Goal: Task Accomplishment & Management: Manage account settings

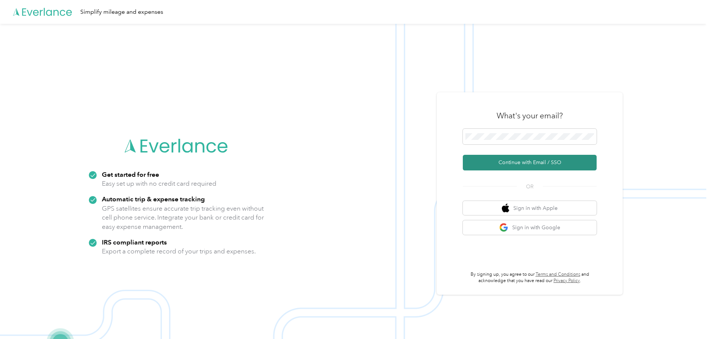
click at [507, 164] on button "Continue with Email / SSO" at bounding box center [530, 163] width 134 height 16
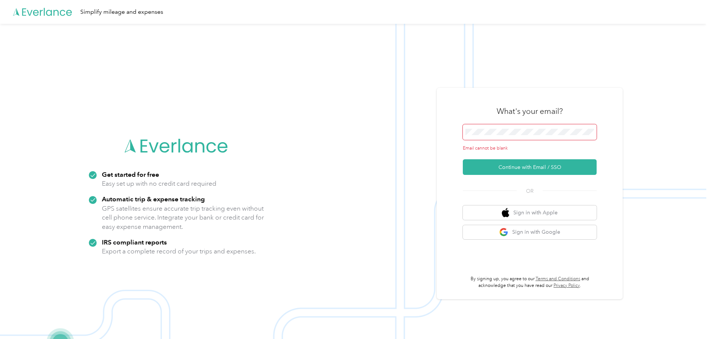
click at [503, 127] on span at bounding box center [530, 132] width 134 height 16
click at [499, 138] on span at bounding box center [530, 132] width 134 height 16
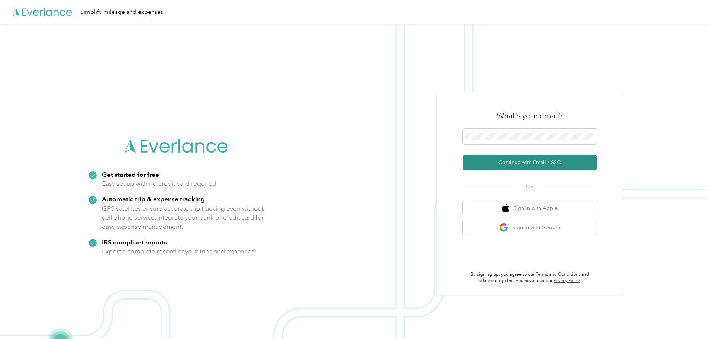
click at [512, 168] on button "Continue with Email / SSO" at bounding box center [530, 163] width 134 height 16
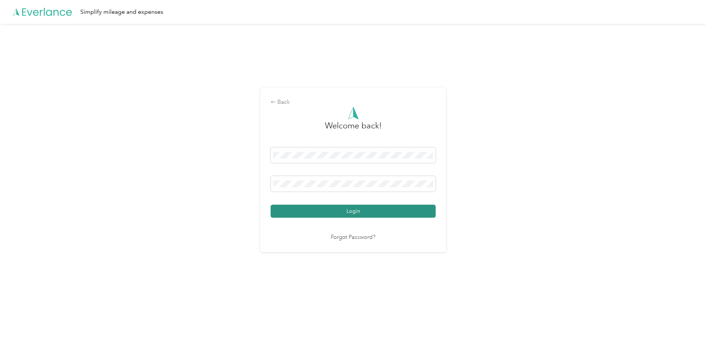
click at [385, 209] on button "Login" at bounding box center [353, 211] width 165 height 13
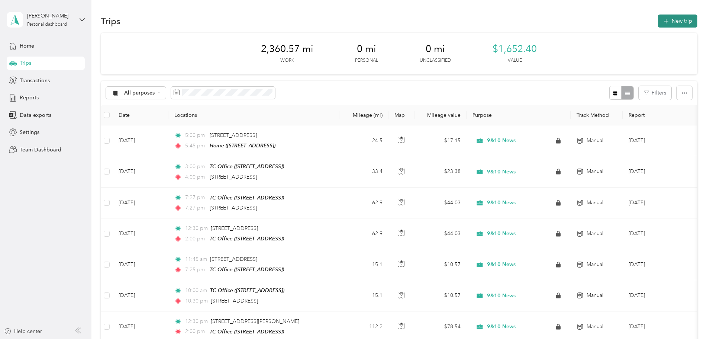
click at [658, 19] on button "New trip" at bounding box center [677, 21] width 39 height 13
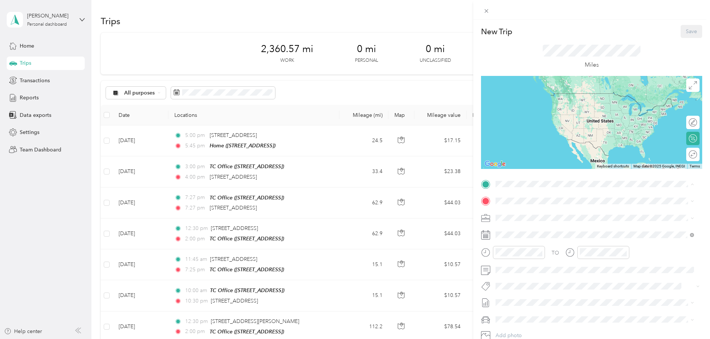
click at [532, 212] on div "TC Office" at bounding box center [533, 213] width 47 height 7
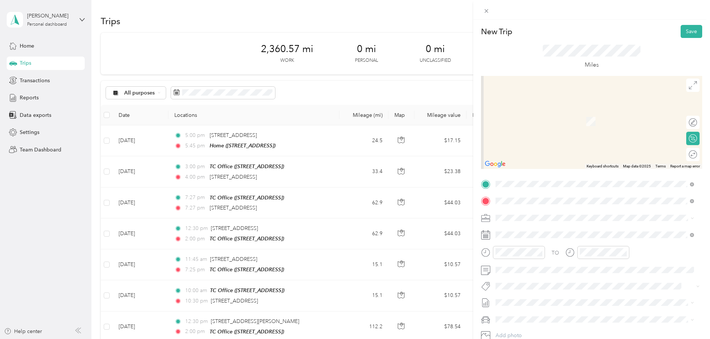
click at [525, 231] on span "[STREET_ADDRESS][US_STATE]" at bounding box center [547, 227] width 74 height 7
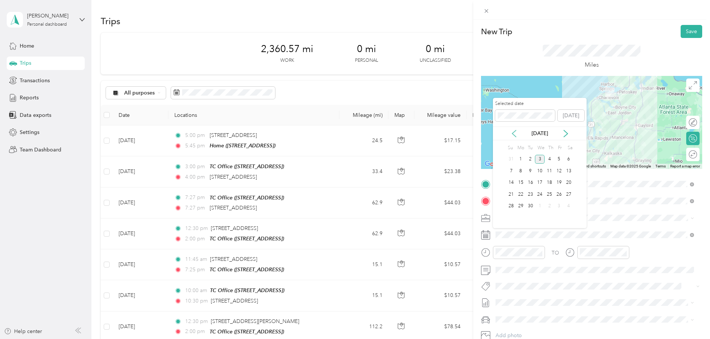
click at [516, 133] on icon at bounding box center [514, 133] width 7 height 7
click at [541, 171] on div "6" at bounding box center [540, 170] width 10 height 9
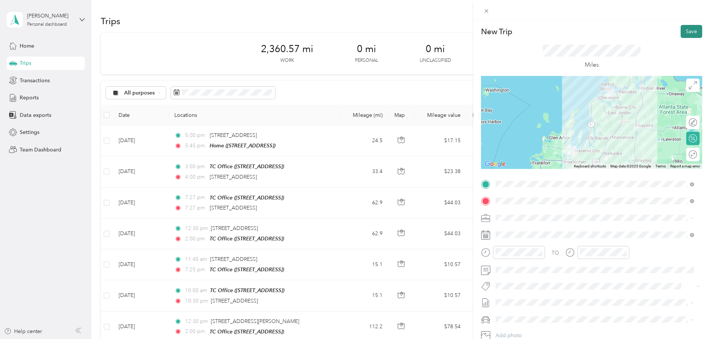
click at [687, 32] on button "Save" at bounding box center [692, 31] width 22 height 13
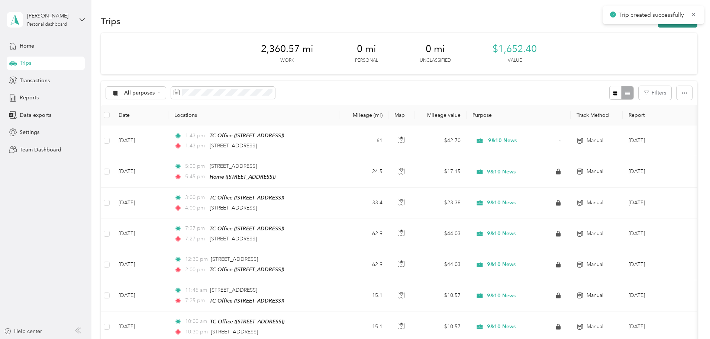
click at [658, 26] on button "New trip" at bounding box center [677, 21] width 39 height 13
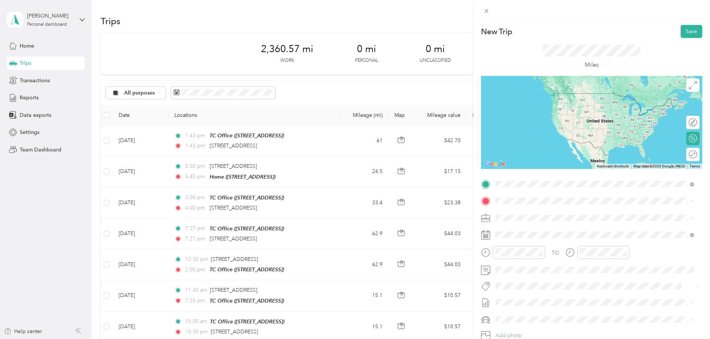
click at [531, 214] on span "[STREET_ADDRESS][US_STATE]" at bounding box center [547, 210] width 74 height 7
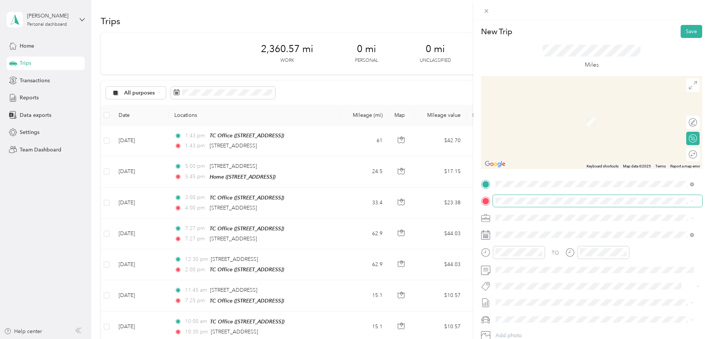
click at [525, 204] on span at bounding box center [597, 201] width 209 height 12
click at [525, 232] on div "TC Office [STREET_ADDRESS]" at bounding box center [533, 233] width 47 height 16
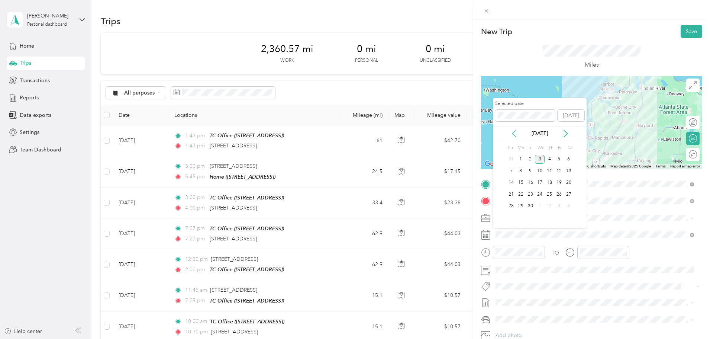
click at [515, 133] on icon at bounding box center [514, 133] width 7 height 7
click at [541, 172] on div "6" at bounding box center [540, 170] width 10 height 9
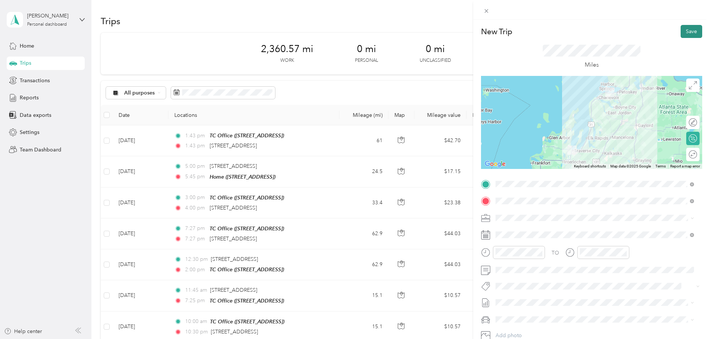
click at [686, 30] on button "Save" at bounding box center [692, 31] width 22 height 13
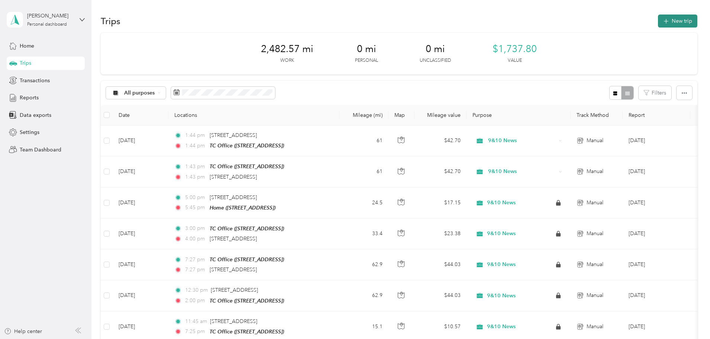
click at [658, 23] on button "New trip" at bounding box center [677, 21] width 39 height 13
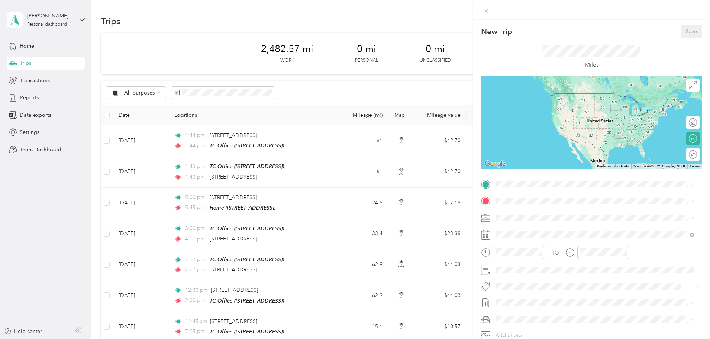
click at [521, 210] on strong "TC Office" at bounding box center [521, 213] width 23 height 7
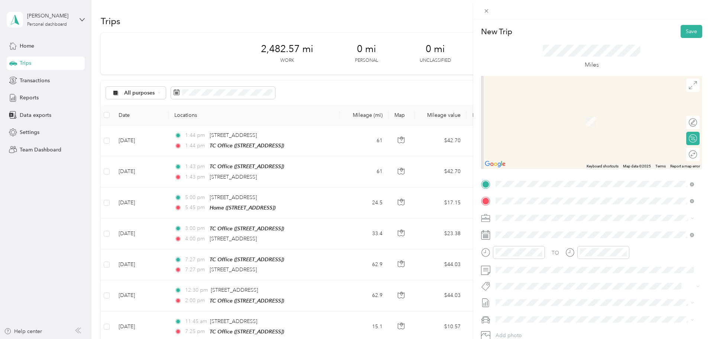
click at [525, 231] on span "[STREET_ADDRESS][US_STATE]" at bounding box center [547, 227] width 74 height 7
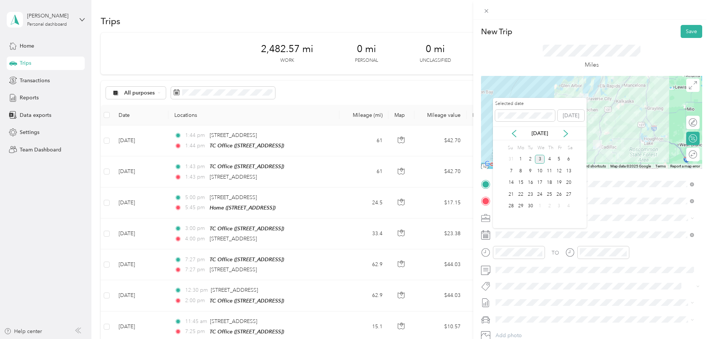
click at [511, 128] on div "[DATE]" at bounding box center [540, 133] width 94 height 14
click at [513, 133] on icon at bounding box center [514, 133] width 4 height 7
click at [520, 194] on div "18" at bounding box center [521, 194] width 10 height 9
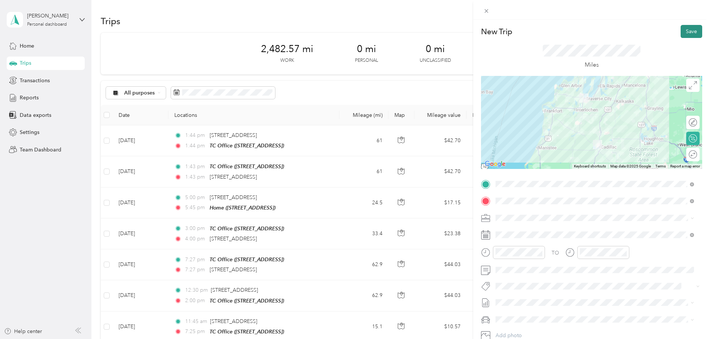
click at [688, 28] on button "Save" at bounding box center [692, 31] width 22 height 13
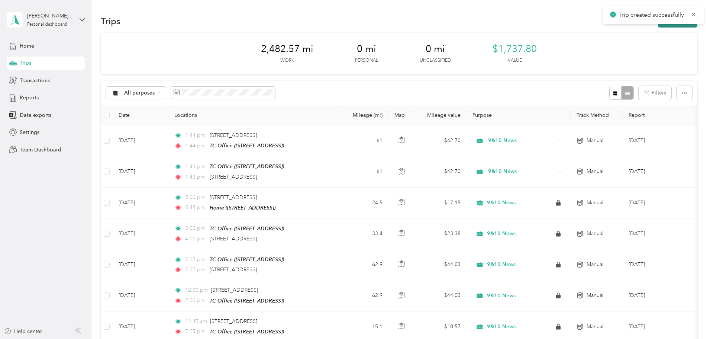
click at [658, 26] on button "New trip" at bounding box center [677, 21] width 39 height 13
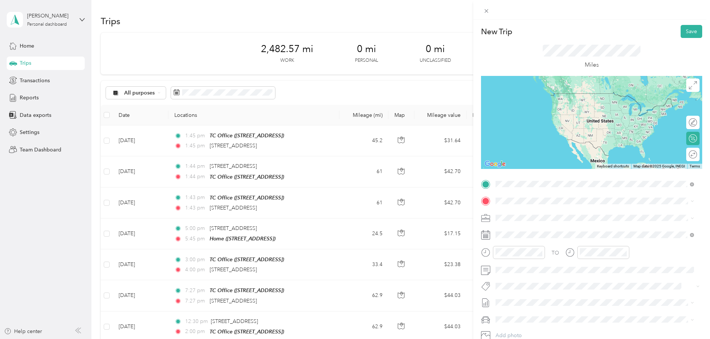
click at [530, 214] on span "[STREET_ADDRESS][US_STATE]" at bounding box center [547, 210] width 74 height 7
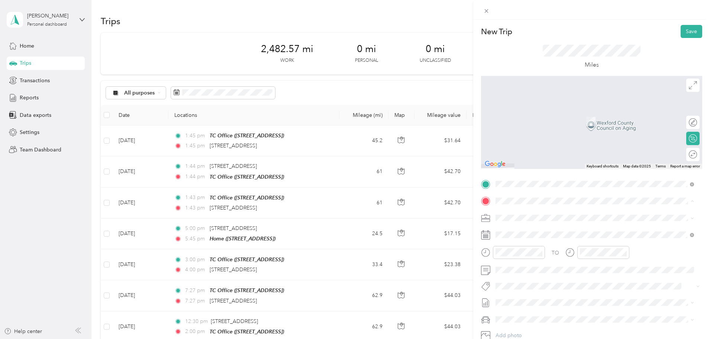
click at [522, 230] on strong "TC Office" at bounding box center [521, 230] width 23 height 7
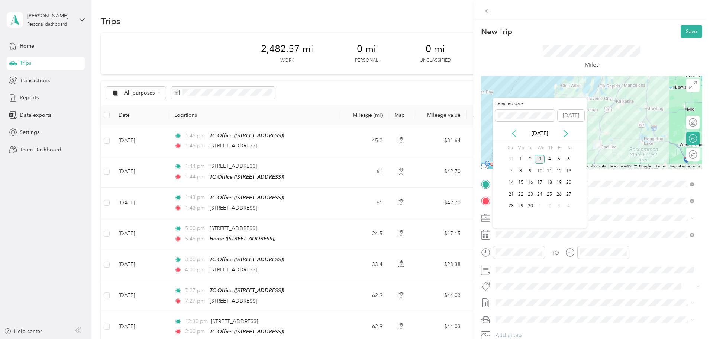
click at [513, 131] on icon at bounding box center [514, 133] width 7 height 7
click at [516, 194] on div "18" at bounding box center [521, 194] width 10 height 9
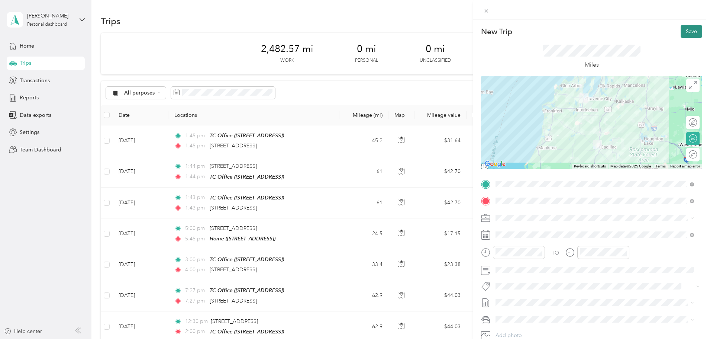
click at [686, 29] on button "Save" at bounding box center [692, 31] width 22 height 13
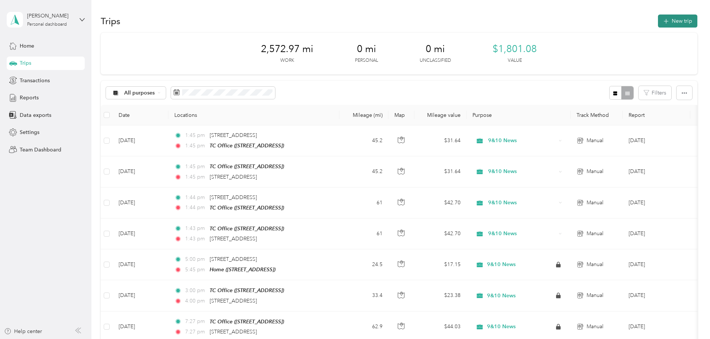
click at [662, 20] on icon "button" at bounding box center [666, 21] width 9 height 9
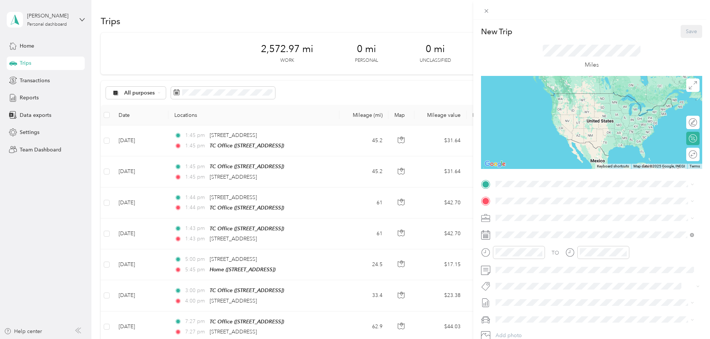
click at [510, 240] on strong "TC Office" at bounding box center [521, 237] width 23 height 7
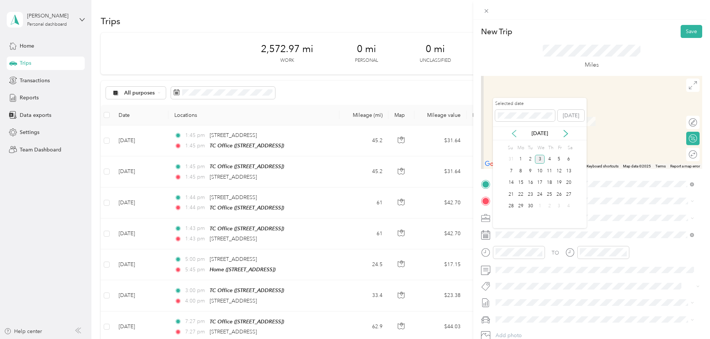
click at [516, 136] on icon at bounding box center [514, 133] width 7 height 7
click at [528, 191] on div "19" at bounding box center [531, 194] width 10 height 9
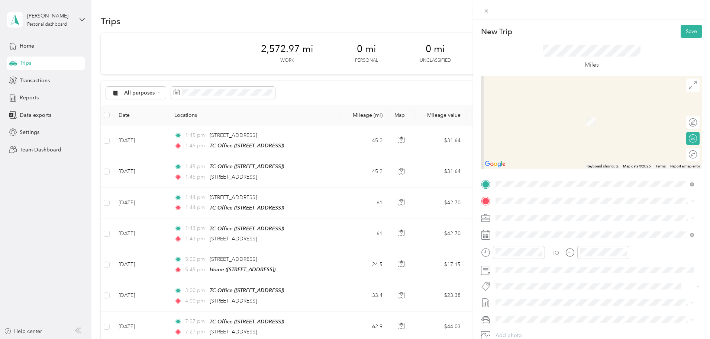
click at [521, 228] on span "[STREET_ADDRESS][US_STATE]" at bounding box center [547, 225] width 74 height 7
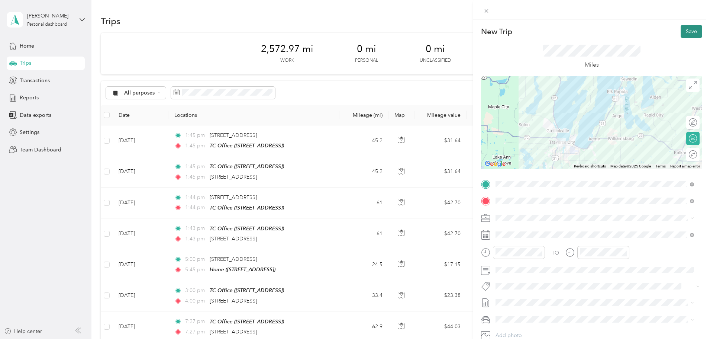
click at [686, 36] on button "Save" at bounding box center [692, 31] width 22 height 13
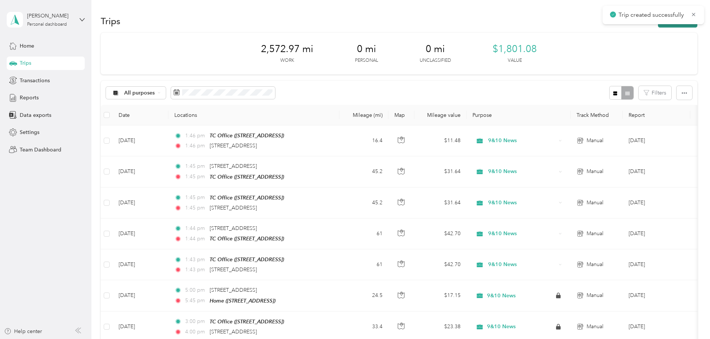
click at [658, 26] on button "New trip" at bounding box center [677, 21] width 39 height 13
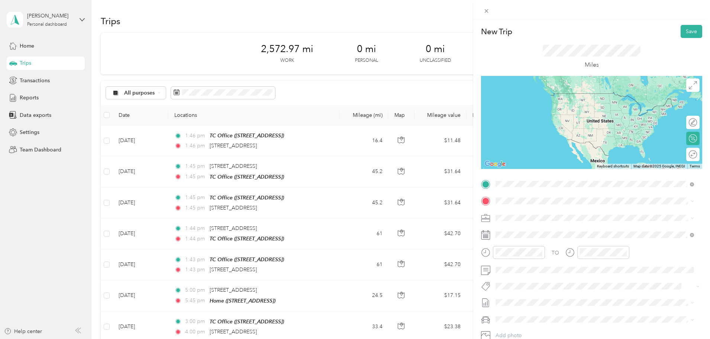
click at [538, 214] on span "[STREET_ADDRESS][US_STATE]" at bounding box center [547, 210] width 74 height 7
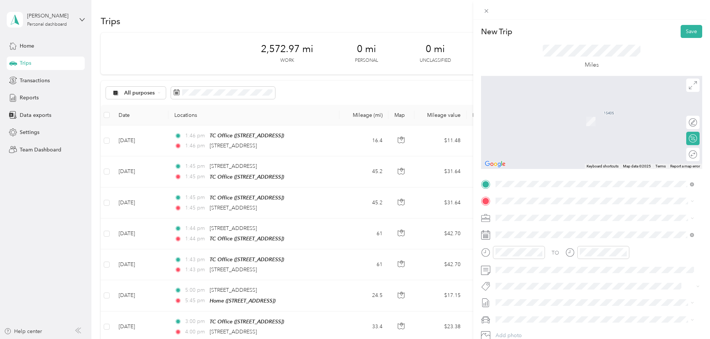
click at [529, 236] on span "[STREET_ADDRESS]" at bounding box center [533, 238] width 47 height 6
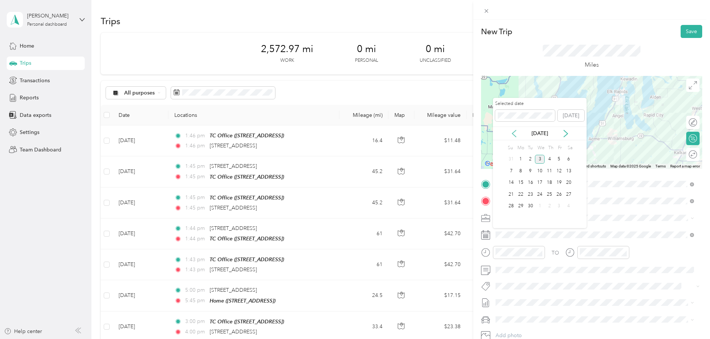
click at [511, 131] on icon at bounding box center [514, 133] width 7 height 7
click at [530, 196] on div "19" at bounding box center [531, 194] width 10 height 9
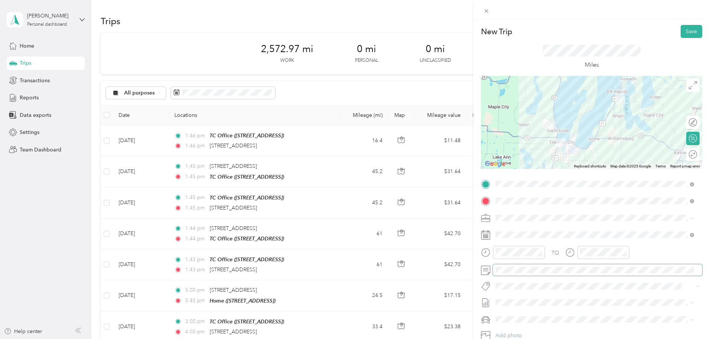
click at [528, 274] on span at bounding box center [597, 270] width 209 height 12
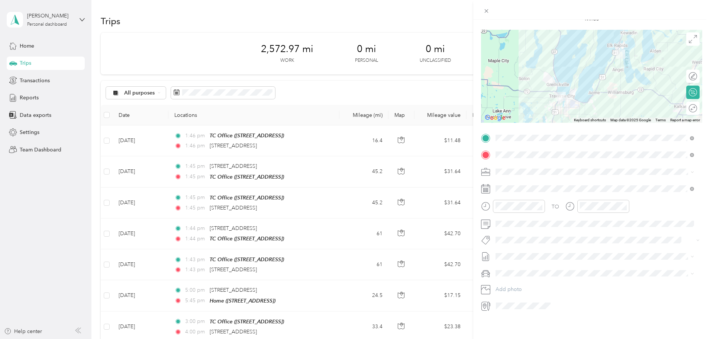
click at [511, 224] on div "TO Add photo" at bounding box center [591, 222] width 221 height 180
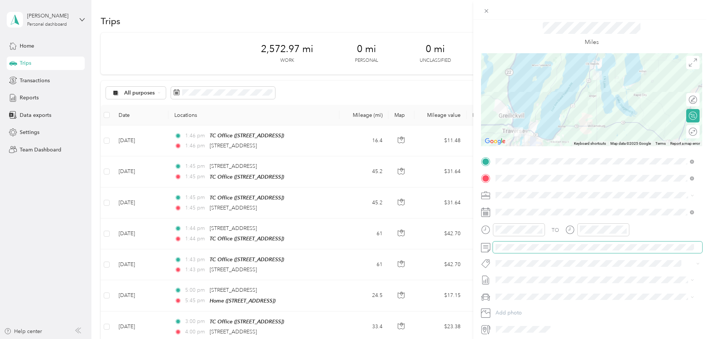
scroll to position [15, 0]
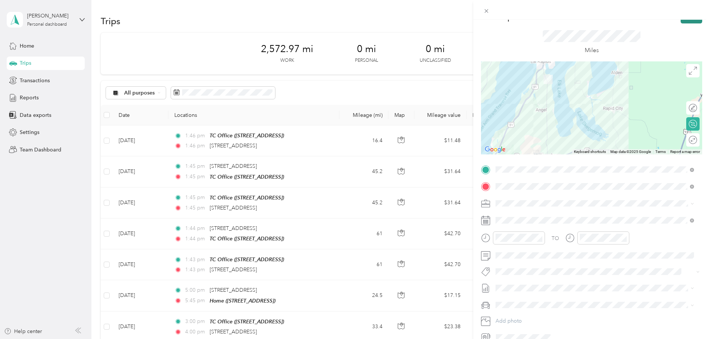
click at [681, 22] on button "Save" at bounding box center [692, 16] width 22 height 13
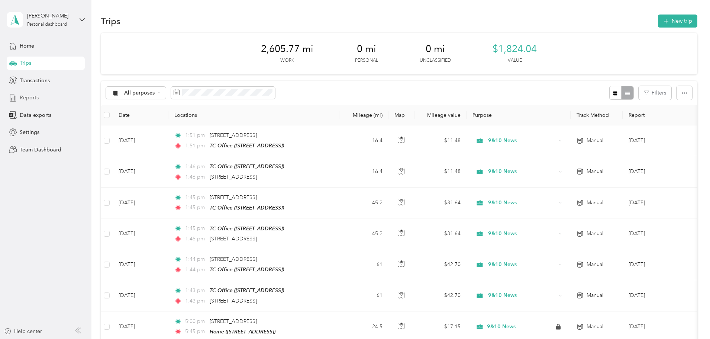
click at [20, 97] on span "Reports" at bounding box center [29, 98] width 19 height 8
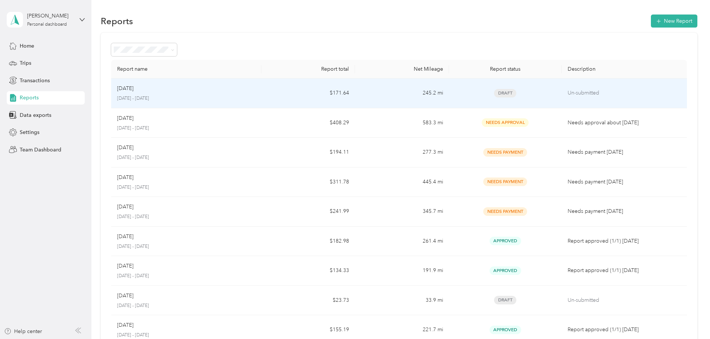
click at [133, 91] on p "[DATE]" at bounding box center [125, 88] width 16 height 8
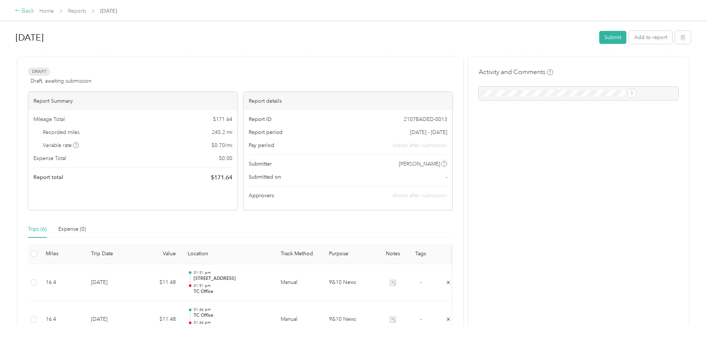
click at [34, 9] on div "Back" at bounding box center [24, 11] width 19 height 9
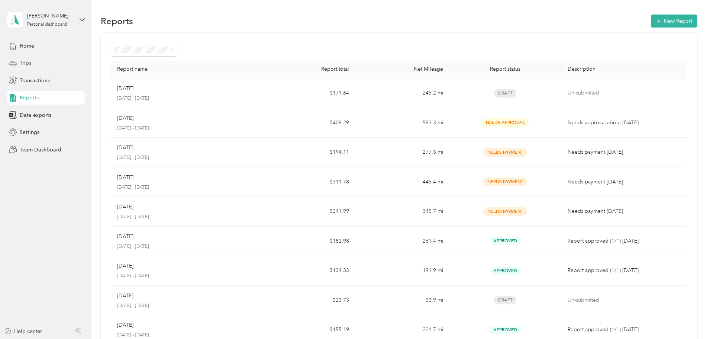
click at [22, 60] on span "Trips" at bounding box center [26, 63] width 12 height 8
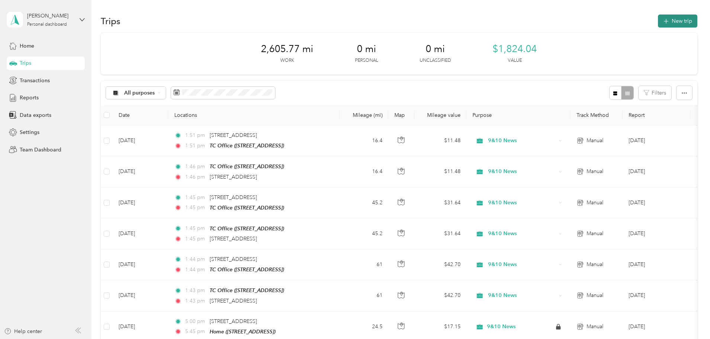
click at [662, 22] on icon "button" at bounding box center [666, 21] width 9 height 9
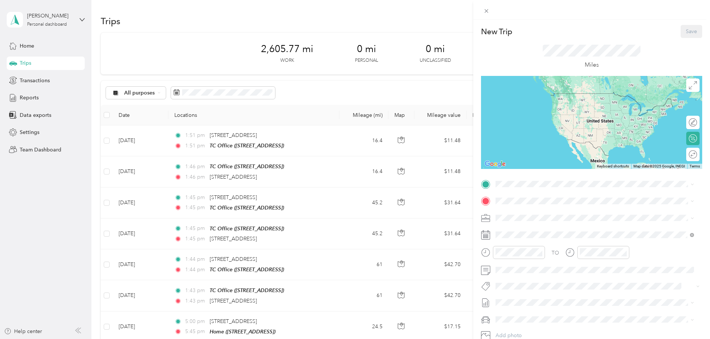
click at [508, 215] on div "TC Office [STREET_ADDRESS]" at bounding box center [594, 217] width 193 height 18
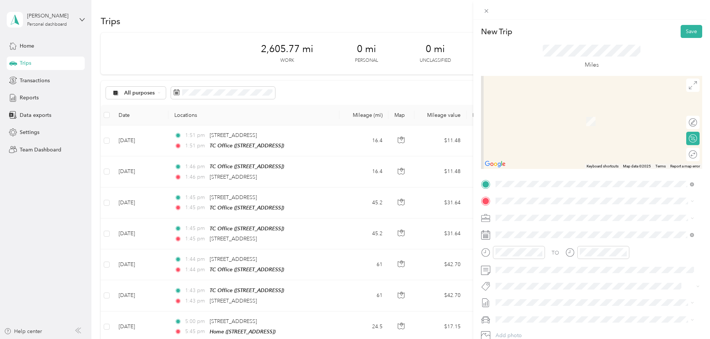
click at [546, 241] on div "Home [STREET_ADDRESS]" at bounding box center [533, 241] width 47 height 16
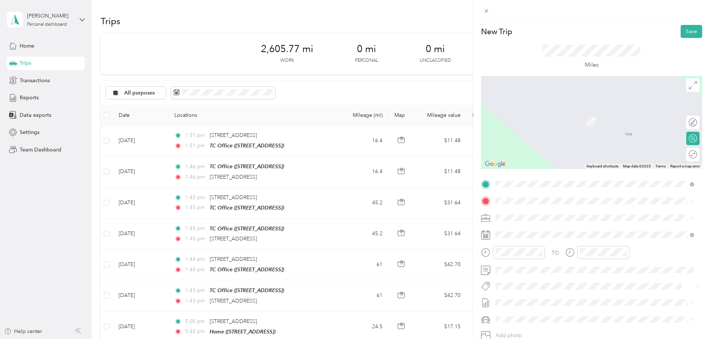
click at [547, 228] on span "[STREET_ADDRESS][PERSON_NAME][US_STATE]" at bounding box center [568, 227] width 116 height 7
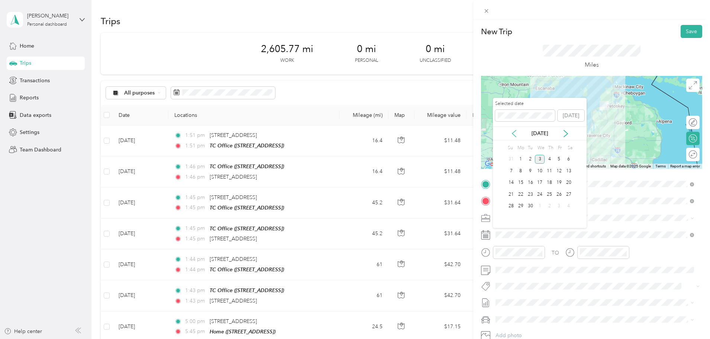
click at [515, 131] on icon at bounding box center [514, 133] width 4 height 7
click at [540, 169] on div "6" at bounding box center [540, 170] width 10 height 9
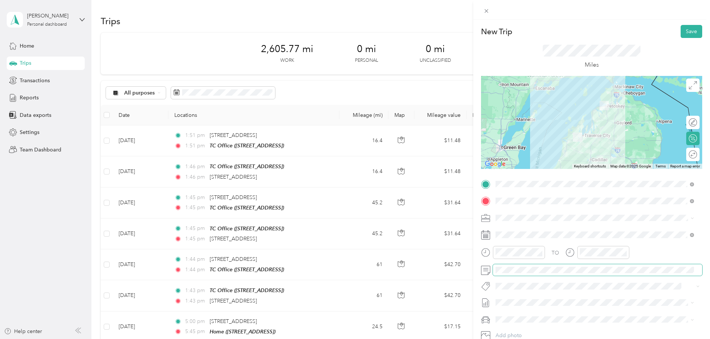
click at [532, 273] on span at bounding box center [597, 270] width 209 height 12
click at [688, 32] on button "Save" at bounding box center [692, 31] width 22 height 13
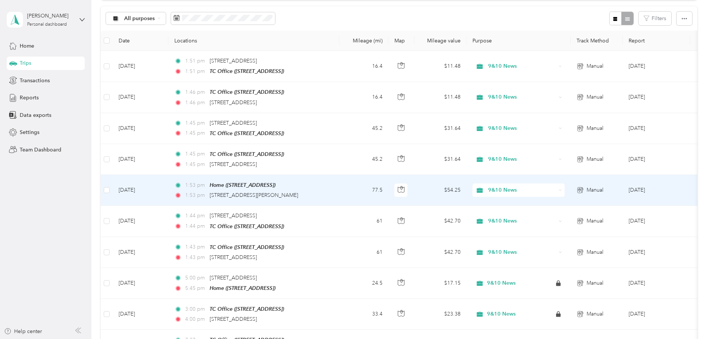
scroll to position [74, 0]
click at [276, 185] on span "Home ([STREET_ADDRESS])" at bounding box center [243, 185] width 66 height 6
click at [206, 186] on span "1:53 pm" at bounding box center [195, 185] width 21 height 8
click at [206, 183] on span "1:53 pm" at bounding box center [195, 185] width 21 height 8
click at [206, 182] on span "1:53 pm" at bounding box center [195, 185] width 21 height 8
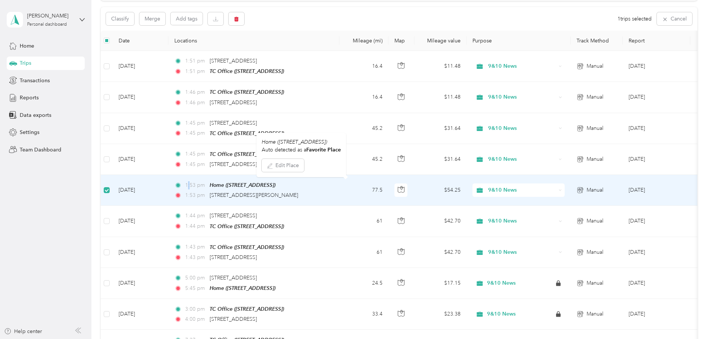
click at [206, 182] on span "1:53 pm" at bounding box center [195, 185] width 21 height 8
click at [168, 189] on td "[DATE]" at bounding box center [141, 191] width 56 height 31
click at [190, 338] on div at bounding box center [353, 339] width 706 height 0
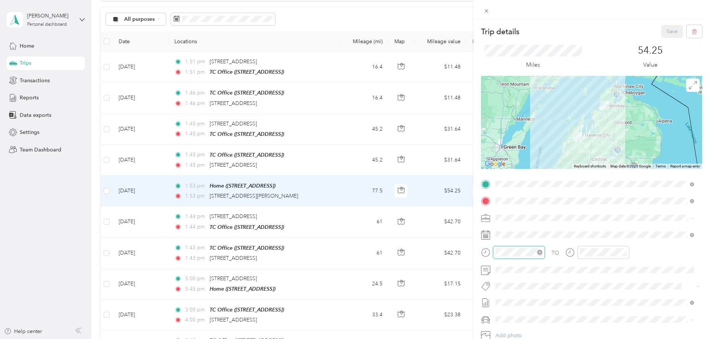
click at [494, 251] on div at bounding box center [519, 252] width 52 height 13
click at [554, 151] on div "AM" at bounding box center [546, 153] width 18 height 10
click at [504, 199] on div "09" at bounding box center [504, 202] width 18 height 10
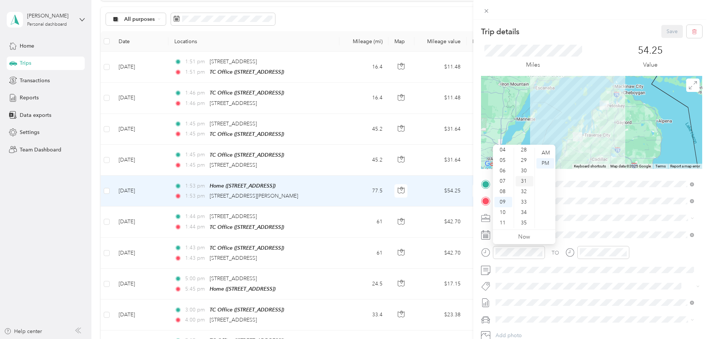
scroll to position [284, 0]
click at [524, 180] on div "30" at bounding box center [525, 181] width 18 height 10
click at [544, 151] on div "AM" at bounding box center [546, 153] width 18 height 10
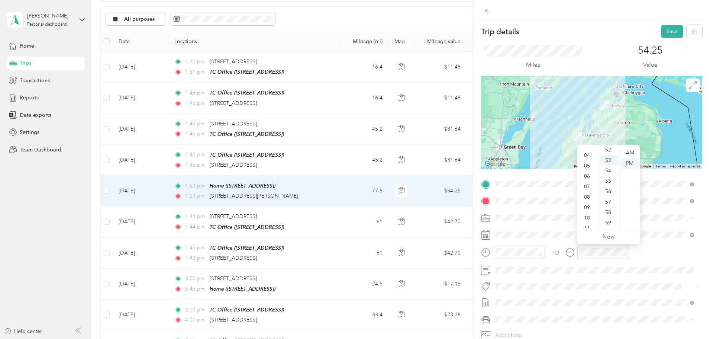
scroll to position [44, 0]
click at [590, 222] on div "11" at bounding box center [588, 224] width 18 height 10
click at [610, 152] on div "00" at bounding box center [609, 153] width 18 height 10
click at [632, 151] on div "AM" at bounding box center [630, 153] width 18 height 10
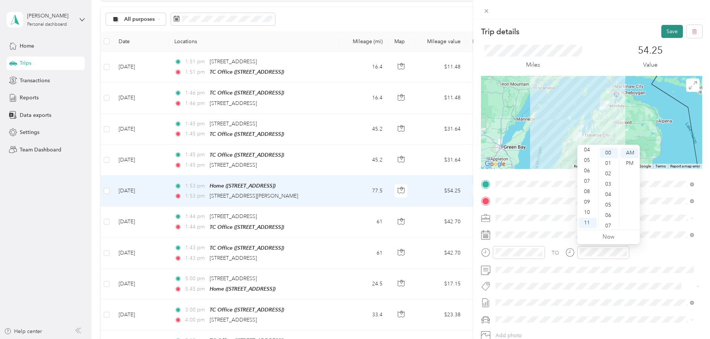
click at [666, 34] on button "Save" at bounding box center [672, 31] width 22 height 13
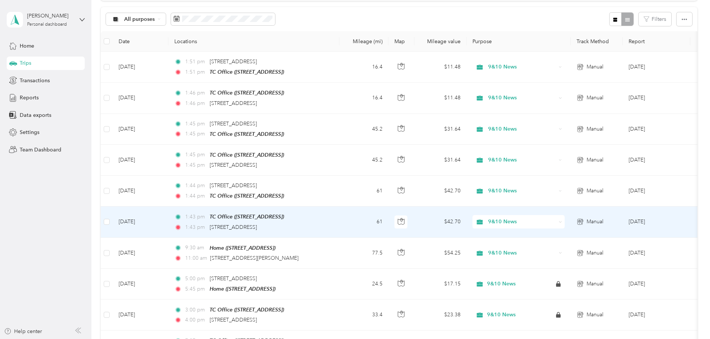
click at [168, 219] on td "[DATE]" at bounding box center [141, 221] width 56 height 31
click at [177, 338] on div at bounding box center [353, 339] width 706 height 0
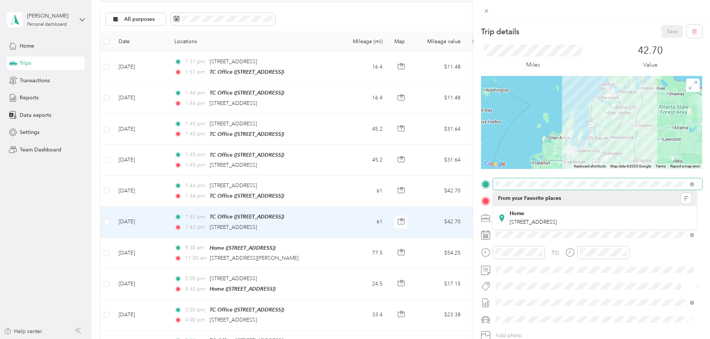
click at [483, 183] on div at bounding box center [591, 184] width 221 height 12
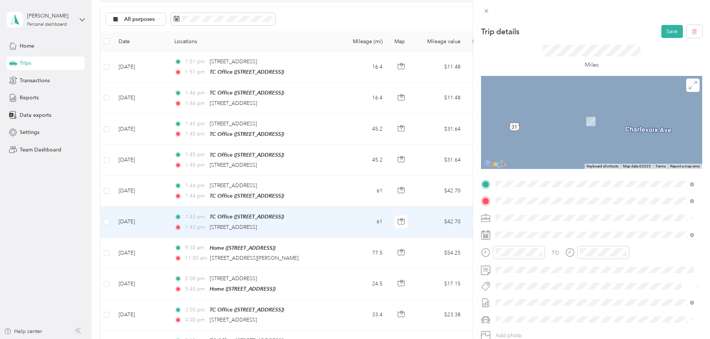
click at [524, 212] on span "[STREET_ADDRESS][PERSON_NAME][US_STATE]" at bounding box center [568, 210] width 116 height 7
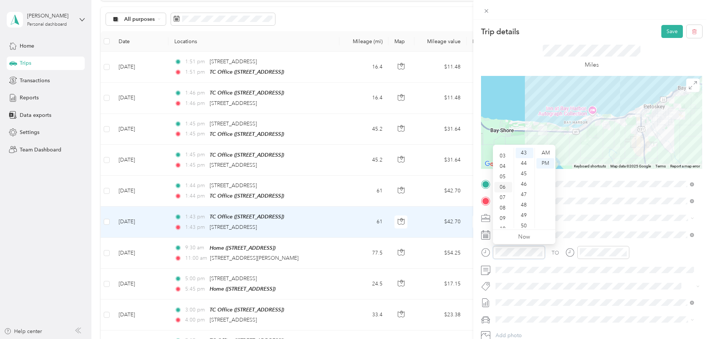
scroll to position [45, 0]
click at [501, 220] on div "11" at bounding box center [504, 223] width 18 height 10
click at [523, 152] on div "00" at bounding box center [525, 153] width 18 height 10
click at [543, 152] on div "AM" at bounding box center [546, 153] width 18 height 10
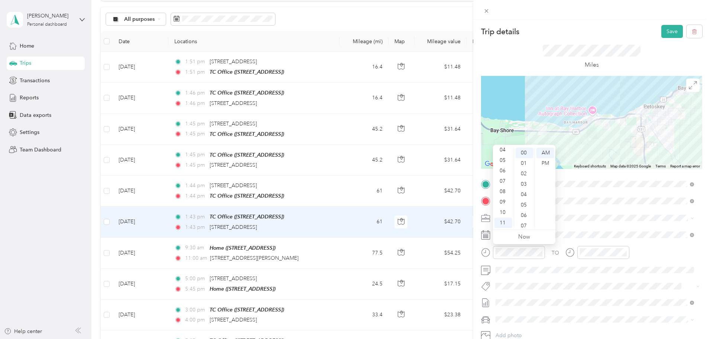
click at [578, 224] on div "TO Add photo" at bounding box center [591, 268] width 221 height 180
click at [668, 27] on button "Save" at bounding box center [672, 31] width 22 height 13
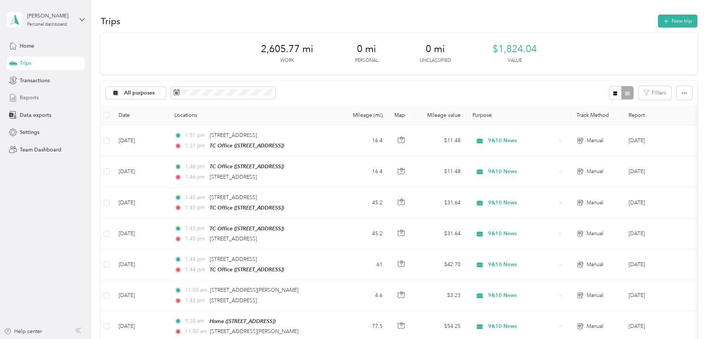
click at [43, 97] on div "Reports" at bounding box center [46, 97] width 78 height 13
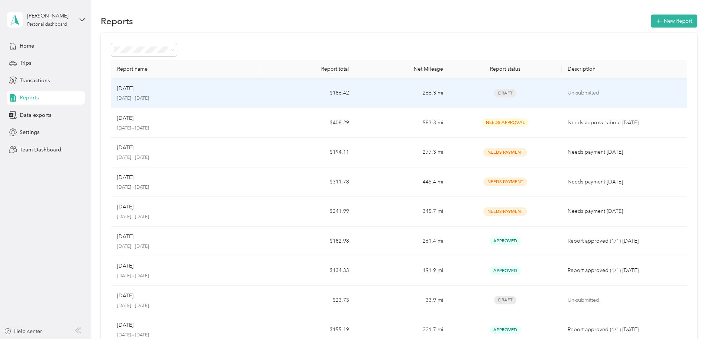
click at [185, 94] on div "Aug [DATE] - [DATE]" at bounding box center [186, 92] width 138 height 17
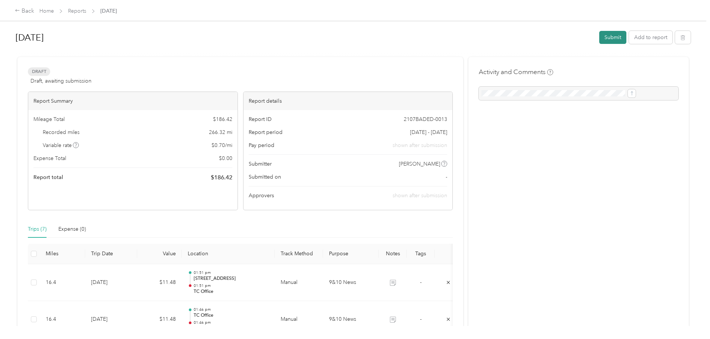
click at [599, 37] on button "Submit" at bounding box center [612, 37] width 27 height 13
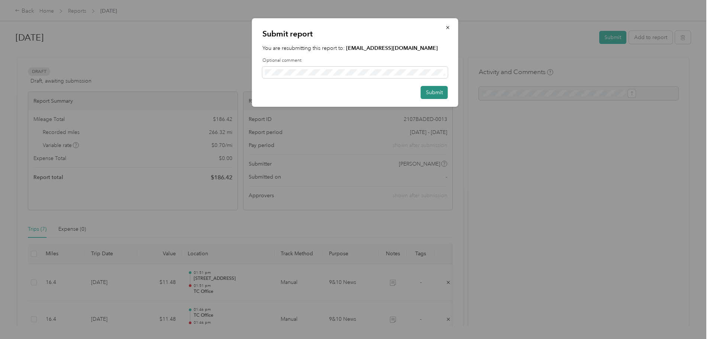
click at [426, 92] on button "Submit" at bounding box center [434, 92] width 27 height 13
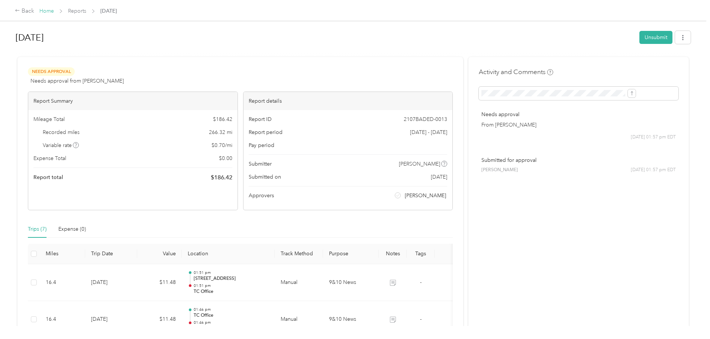
click at [54, 11] on link "Home" at bounding box center [46, 11] width 15 height 6
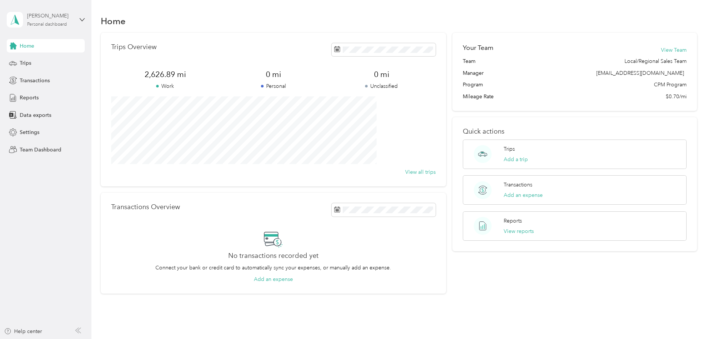
click at [41, 17] on div "[PERSON_NAME]" at bounding box center [50, 16] width 46 height 8
click at [42, 57] on div "Team dashboard" at bounding box center [85, 61] width 146 height 13
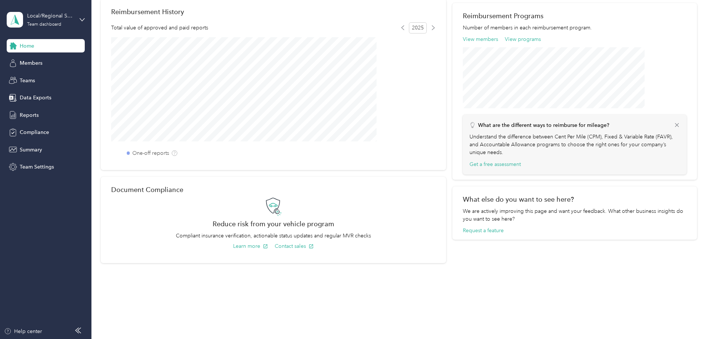
scroll to position [230, 0]
click at [40, 116] on div "Reports" at bounding box center [46, 114] width 78 height 13
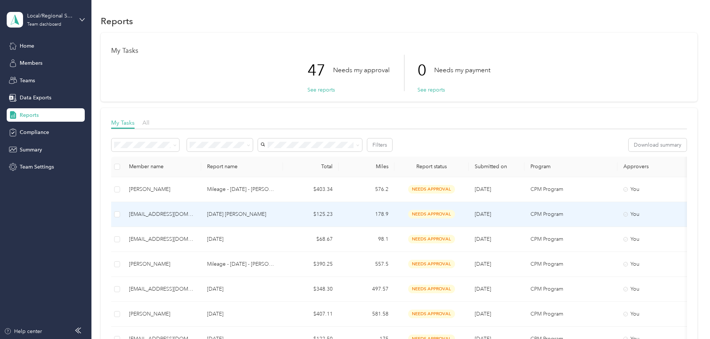
click at [195, 215] on div "[EMAIL_ADDRESS][DOMAIN_NAME]" at bounding box center [162, 214] width 66 height 8
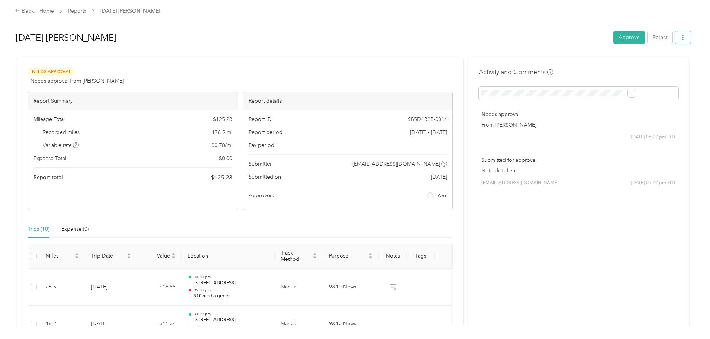
click at [675, 39] on button "button" at bounding box center [683, 37] width 16 height 13
click at [604, 67] on span "Download" at bounding box center [601, 65] width 25 height 8
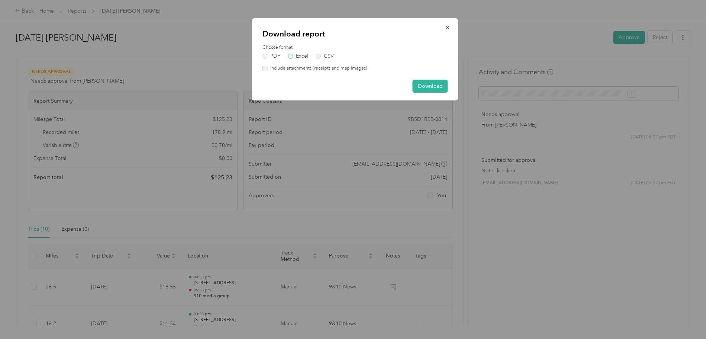
click at [294, 56] on label "Excel" at bounding box center [298, 56] width 20 height 5
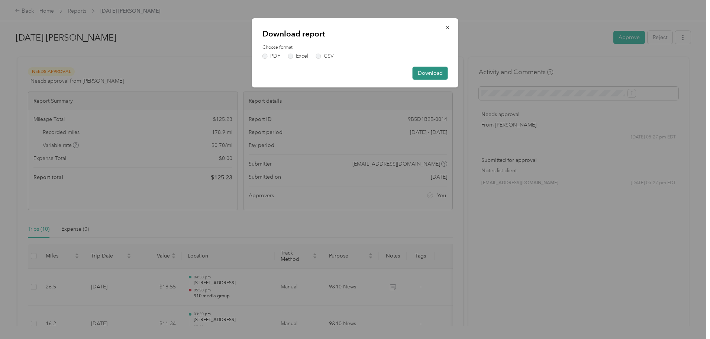
click at [435, 73] on button "Download" at bounding box center [430, 73] width 35 height 13
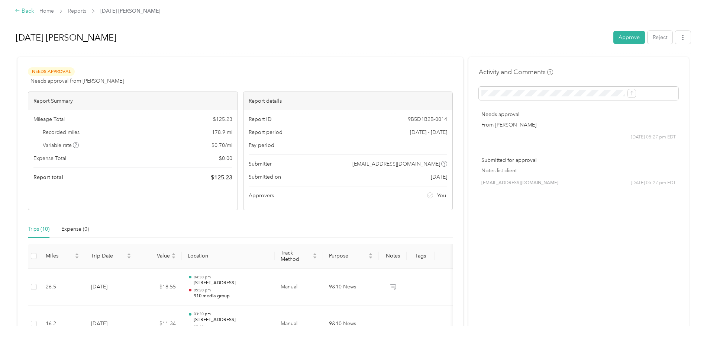
click at [34, 11] on div "Back" at bounding box center [24, 11] width 19 height 9
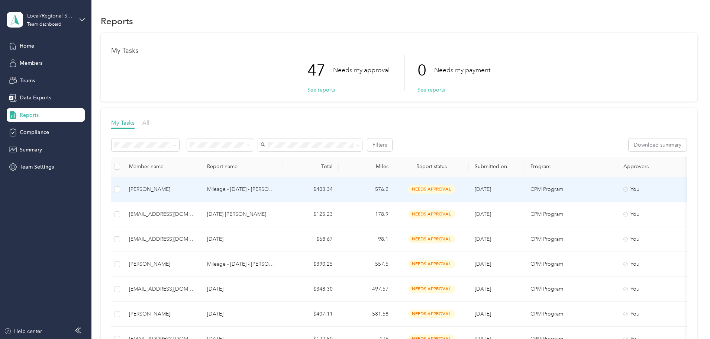
click at [194, 186] on div "[PERSON_NAME]" at bounding box center [162, 189] width 66 height 8
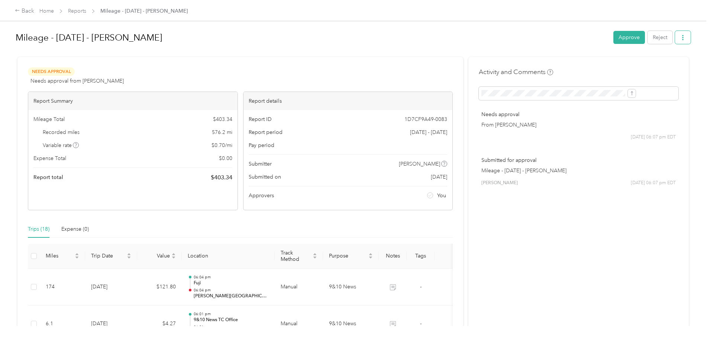
click at [680, 38] on icon "button" at bounding box center [682, 37] width 5 height 5
click at [605, 63] on span "Download" at bounding box center [601, 65] width 25 height 8
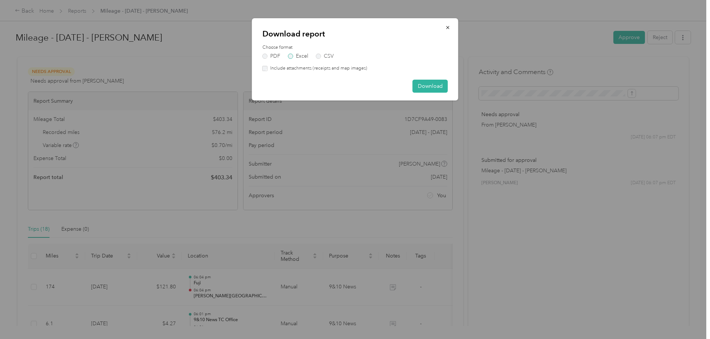
click at [290, 54] on label "Excel" at bounding box center [298, 56] width 20 height 5
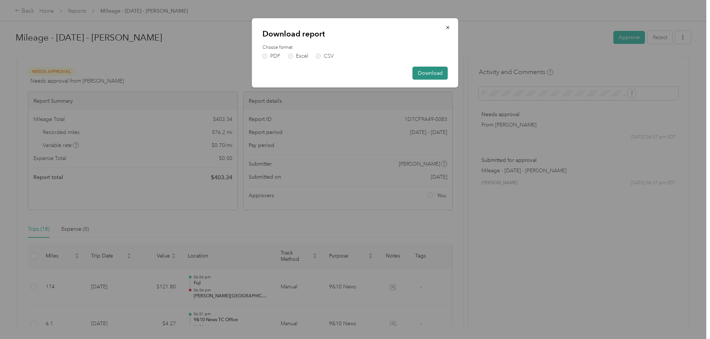
click at [423, 72] on button "Download" at bounding box center [430, 73] width 35 height 13
